Goal: Find contact information: Find contact information

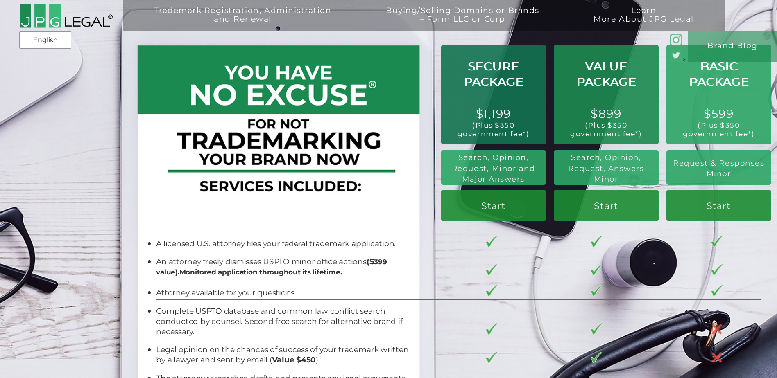
click at [69, 116] on div "Trademark Registration, Administration and Renewal Solicitar Registro de Marca …" at bounding box center [388, 70] width 777 height 140
click at [29, 126] on div "Trademark Registration, Administration and Renewal Solicitar Registro de Marca …" at bounding box center [388, 70] width 777 height 140
click at [40, 40] on link "English" at bounding box center [45, 40] width 41 height 15
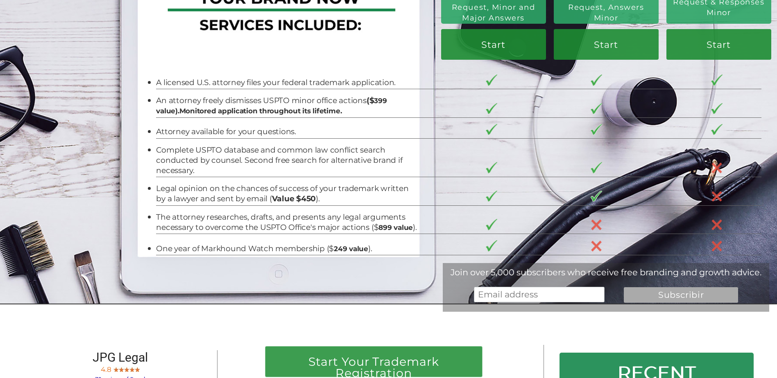
scroll to position [164, 0]
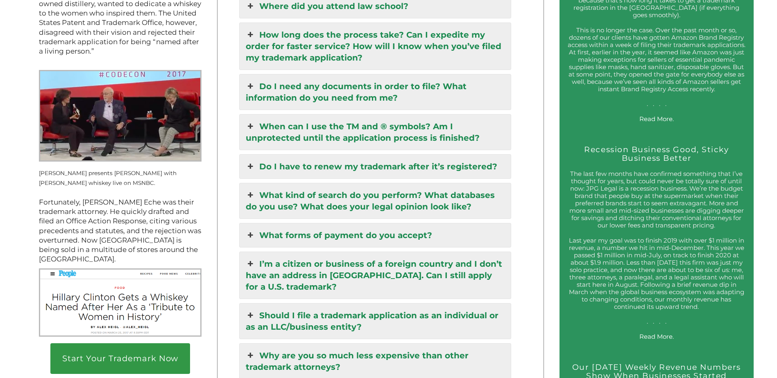
scroll to position [1392, 0]
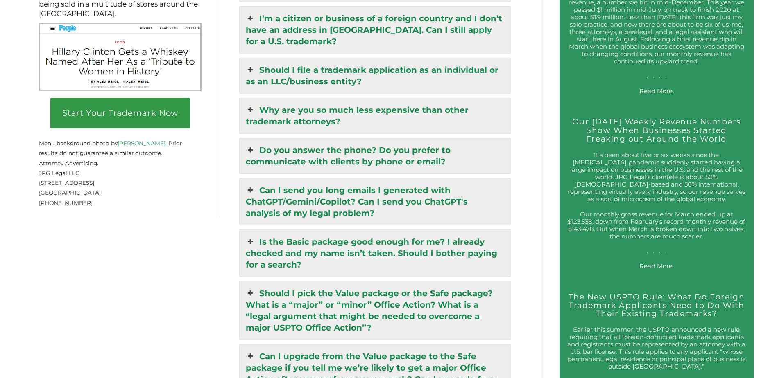
drag, startPoint x: 40, startPoint y: 192, endPoint x: 112, endPoint y: 194, distance: 71.7
click at [94, 186] on span "[STREET_ADDRESS]" at bounding box center [66, 183] width 55 height 7
copy span "[STREET_ADDRESS]"
drag, startPoint x: 40, startPoint y: 203, endPoint x: 64, endPoint y: 202, distance: 24.2
click at [64, 196] on span "[GEOGRAPHIC_DATA]" at bounding box center [70, 193] width 62 height 7
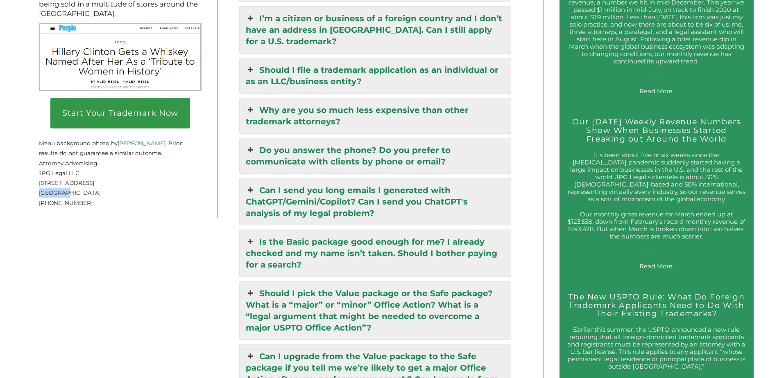
copy span "[GEOGRAPHIC_DATA]"
drag, startPoint x: 39, startPoint y: 212, endPoint x: 77, endPoint y: 211, distance: 38.1
click at [77, 206] on span "[PHONE_NUMBER]" at bounding box center [66, 203] width 54 height 7
copy span "[PHONE_NUMBER]"
